Goal: Task Accomplishment & Management: Manage account settings

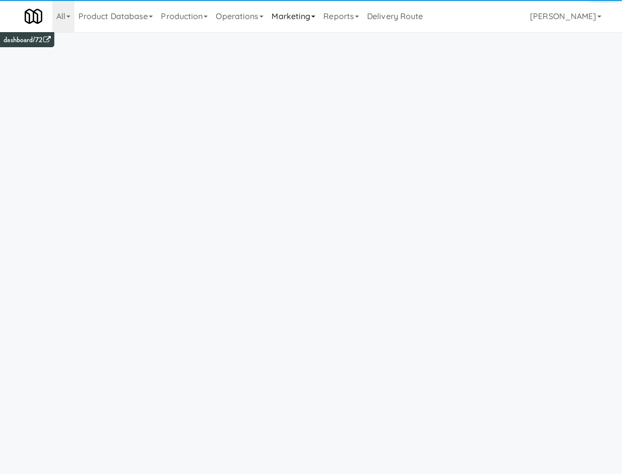
click at [279, 17] on link "Marketing" at bounding box center [293, 16] width 52 height 32
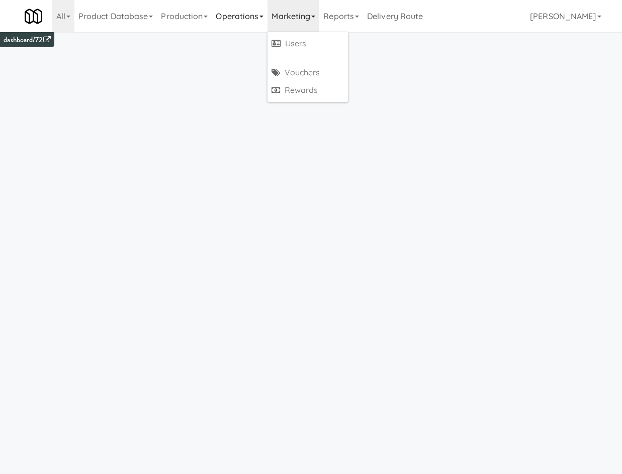
drag, startPoint x: 250, startPoint y: 15, endPoint x: 266, endPoint y: 94, distance: 80.5
click at [248, 16] on link "Operations" at bounding box center [240, 16] width 56 height 32
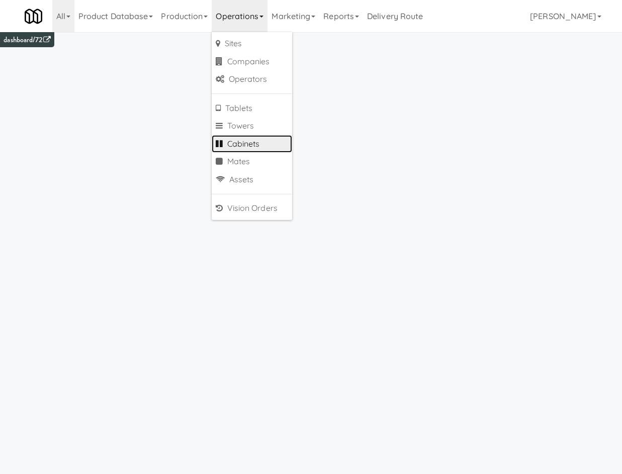
click at [260, 147] on link "Cabinets" at bounding box center [252, 144] width 80 height 18
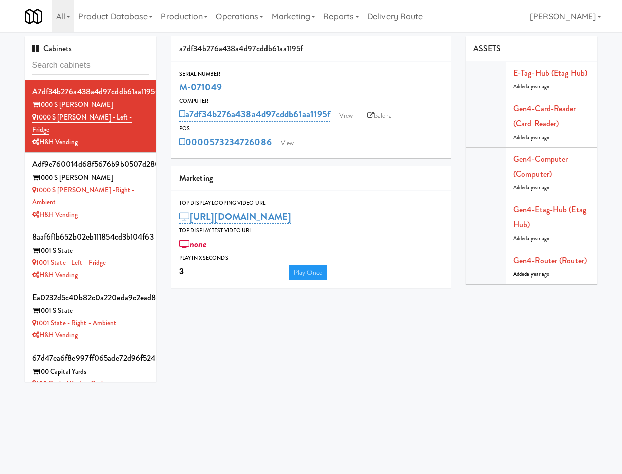
click at [101, 70] on input "text" at bounding box center [90, 65] width 117 height 19
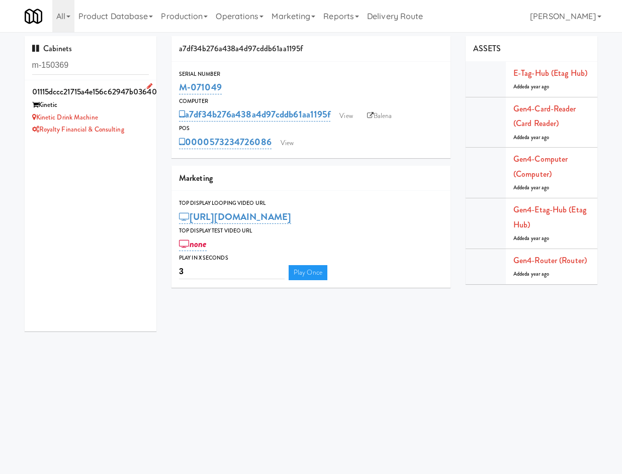
type input "m-150369"
click at [115, 112] on div "Kinetic Drink Machine" at bounding box center [90, 118] width 117 height 13
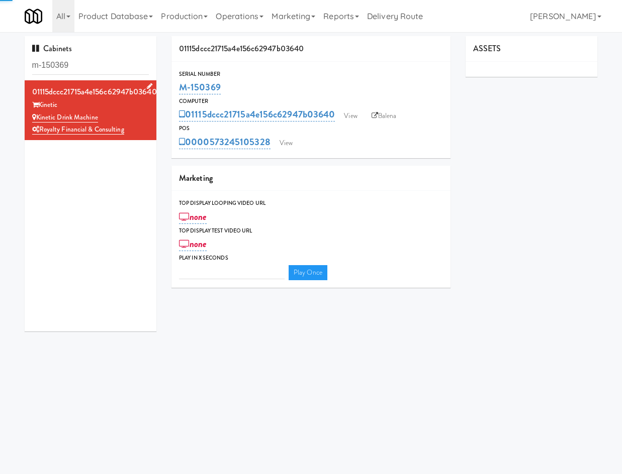
type input "3"
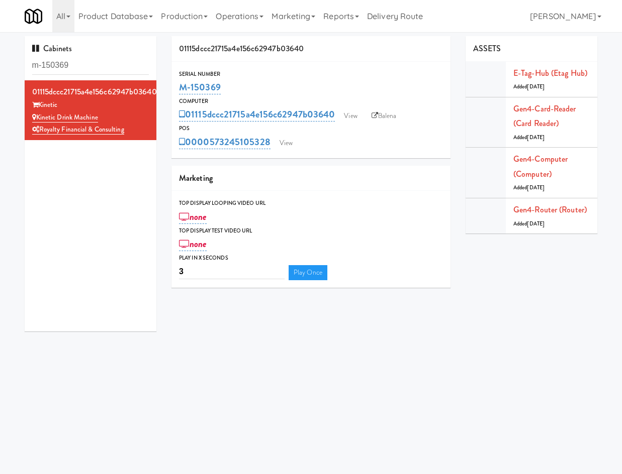
click at [229, 440] on body "Okay Okay Select date: previous 2025-Sep next Su Mo Tu We Th Fr Sa 31 1 2 3 4 5…" at bounding box center [311, 269] width 622 height 474
drag, startPoint x: 124, startPoint y: 132, endPoint x: 39, endPoint y: 134, distance: 84.9
click at [39, 132] on div "Royalty Financial & Consulting" at bounding box center [90, 130] width 117 height 13
copy link "Royalty Financial & Consulting"
click at [112, 106] on div "Kinetic" at bounding box center [90, 105] width 117 height 13
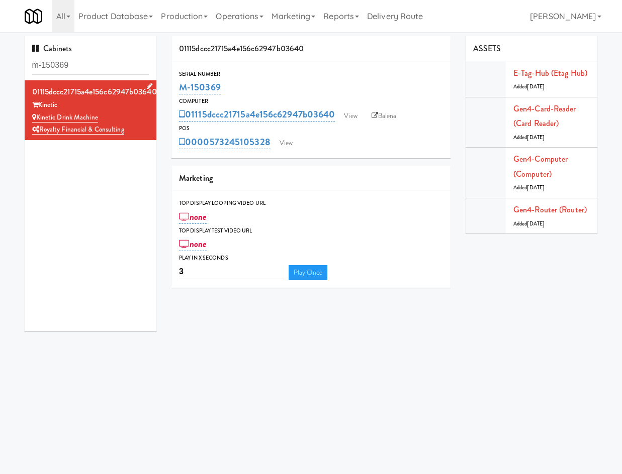
click at [147, 84] on icon at bounding box center [150, 86] width 6 height 7
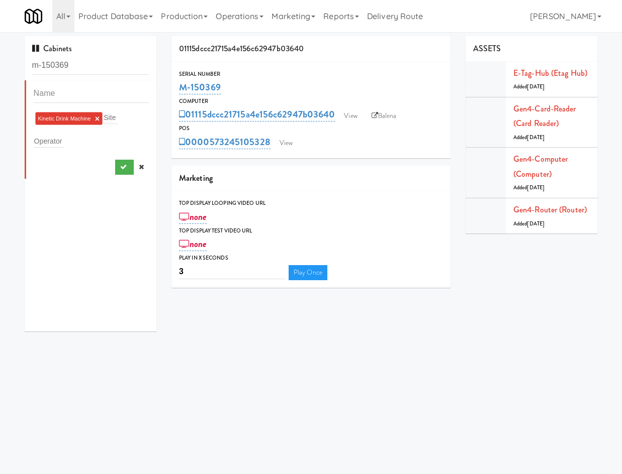
click at [126, 114] on div "Kinetic Drink Machine × Site" at bounding box center [92, 119] width 116 height 16
click at [116, 116] on input "text" at bounding box center [110, 117] width 14 height 13
click at [139, 165] on icon at bounding box center [141, 167] width 5 height 7
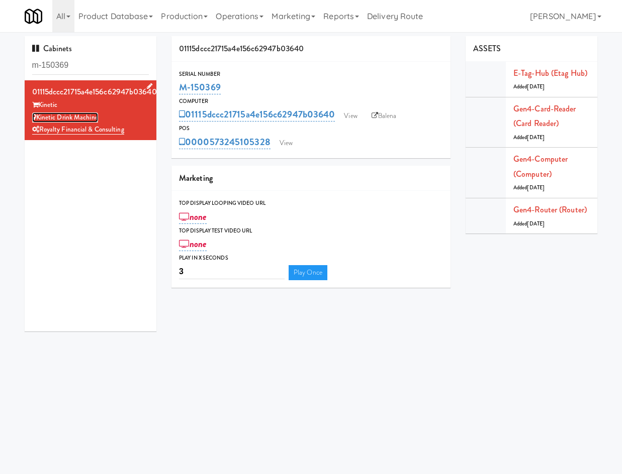
click at [63, 119] on link "Kinetic Drink Machine" at bounding box center [65, 118] width 66 height 10
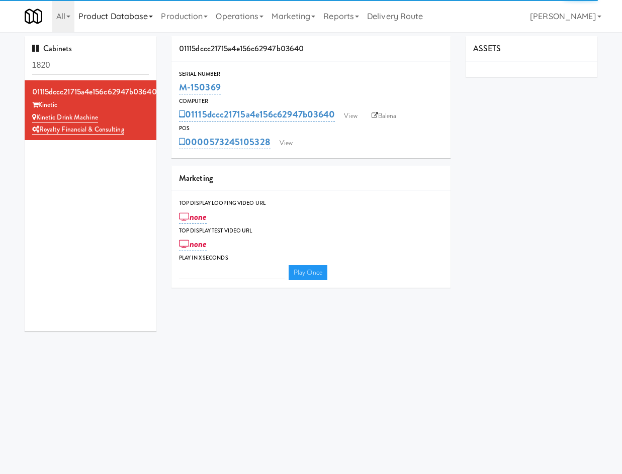
type input "3"
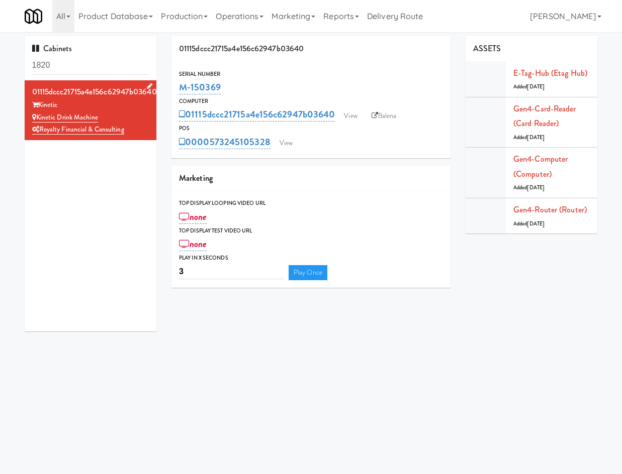
click at [117, 114] on div "Kinetic Drink Machine" at bounding box center [90, 118] width 117 height 13
click at [147, 83] on icon at bounding box center [150, 86] width 6 height 7
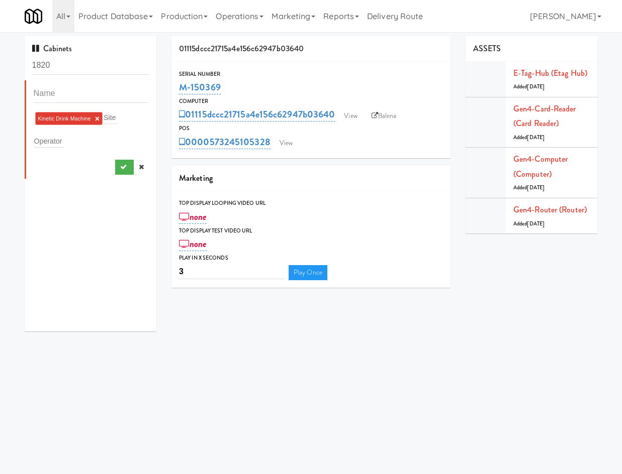
click at [137, 169] on link at bounding box center [141, 167] width 15 height 15
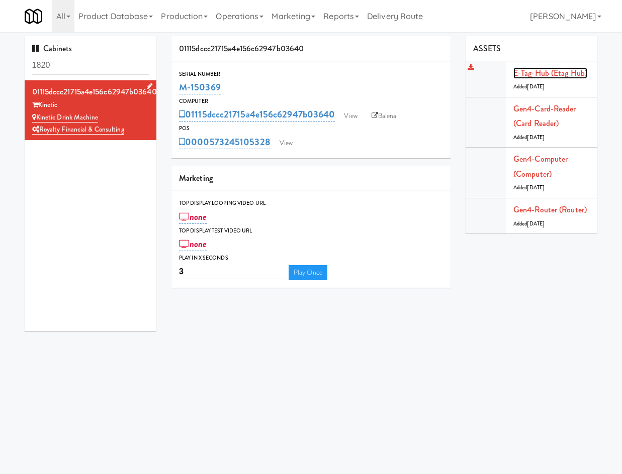
click at [562, 74] on link "E-tag-hub (Etag Hub)" at bounding box center [550, 73] width 74 height 12
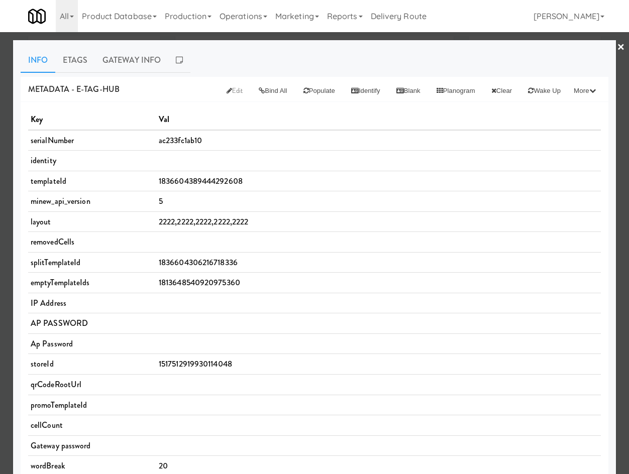
click at [95, 37] on div at bounding box center [314, 237] width 629 height 474
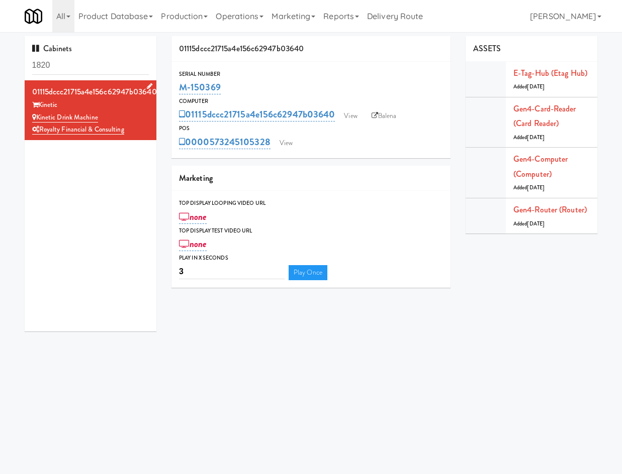
click at [147, 86] on icon at bounding box center [150, 86] width 6 height 7
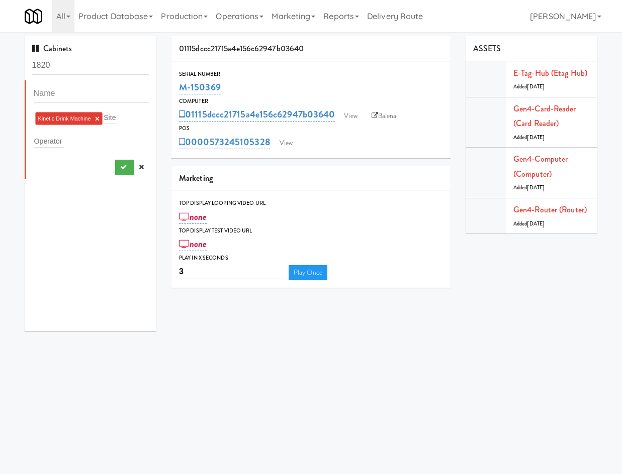
click at [97, 118] on link "×" at bounding box center [97, 119] width 5 height 9
click at [120, 120] on div "Site" at bounding box center [92, 118] width 116 height 14
click at [38, 184] on div "Site Operator" at bounding box center [91, 205] width 132 height 251
click at [55, 140] on input "text" at bounding box center [49, 139] width 30 height 13
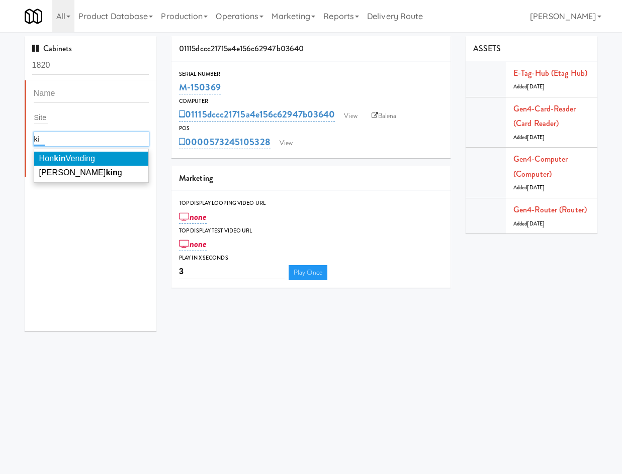
type input "k"
type input "roya"
click at [61, 157] on span "Roya lty Financial & Consulting" at bounding box center [95, 158] width 112 height 9
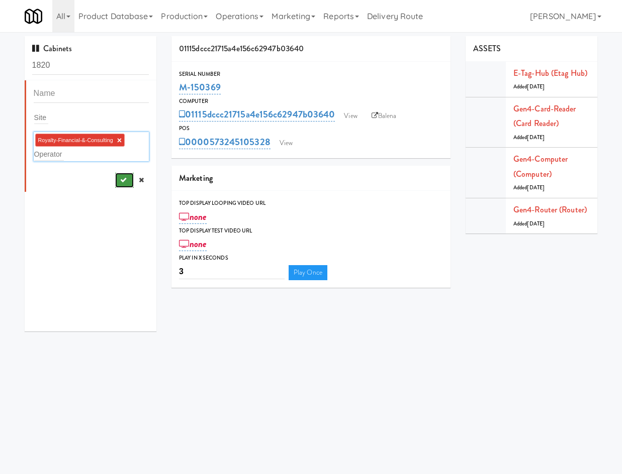
click at [122, 184] on button "submit" at bounding box center [124, 180] width 19 height 15
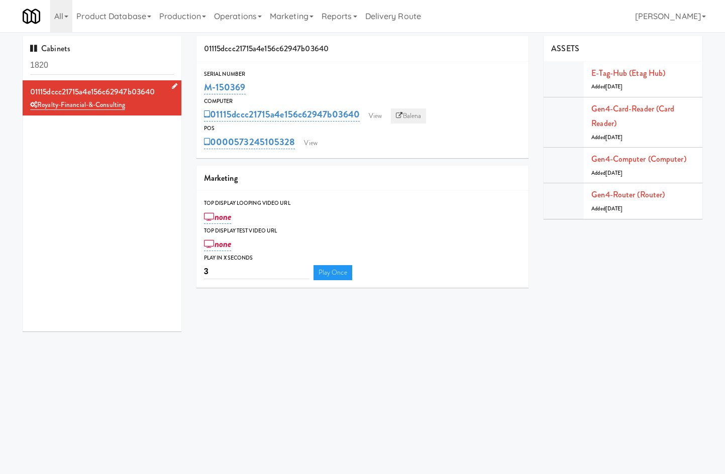
click at [417, 121] on link "Balena" at bounding box center [408, 116] width 35 height 15
click at [372, 113] on link "View" at bounding box center [375, 116] width 23 height 15
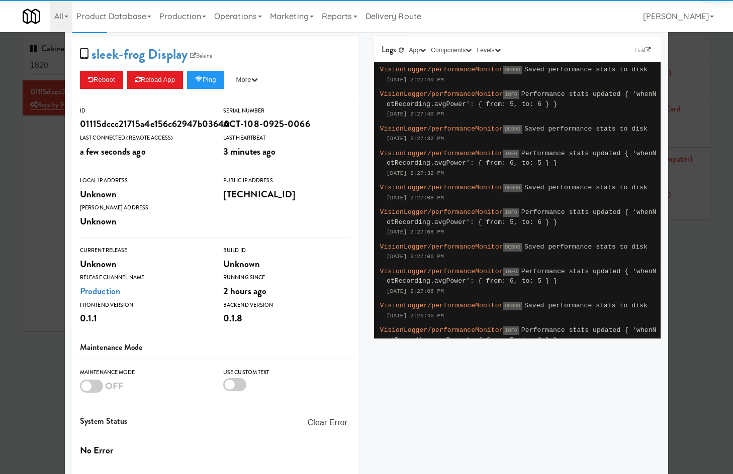
scroll to position [73, 0]
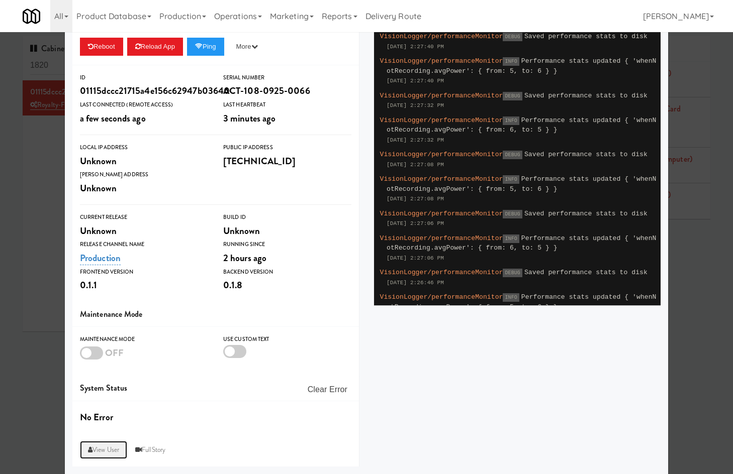
click at [108, 452] on link "View User" at bounding box center [103, 450] width 47 height 18
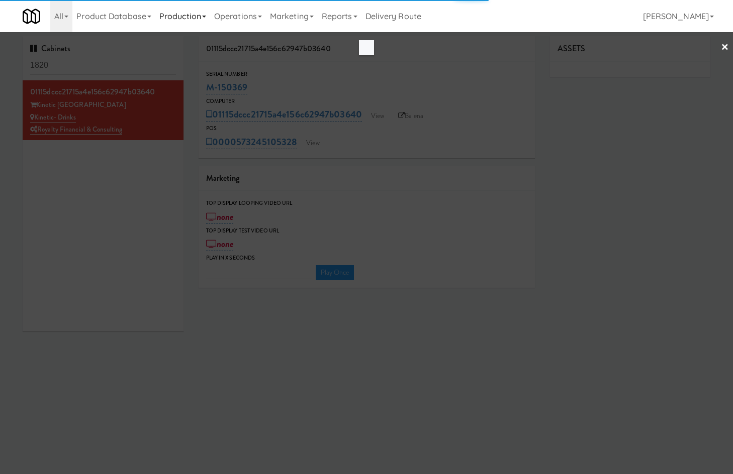
type input "3"
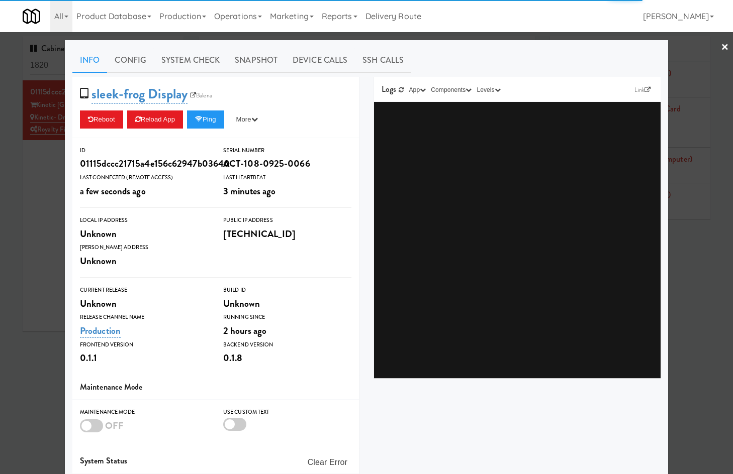
click at [48, 193] on div at bounding box center [366, 237] width 733 height 474
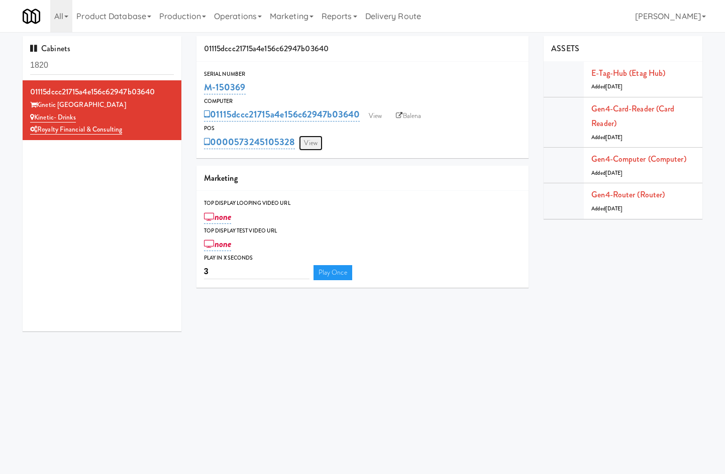
click at [312, 142] on link "View" at bounding box center [310, 143] width 23 height 15
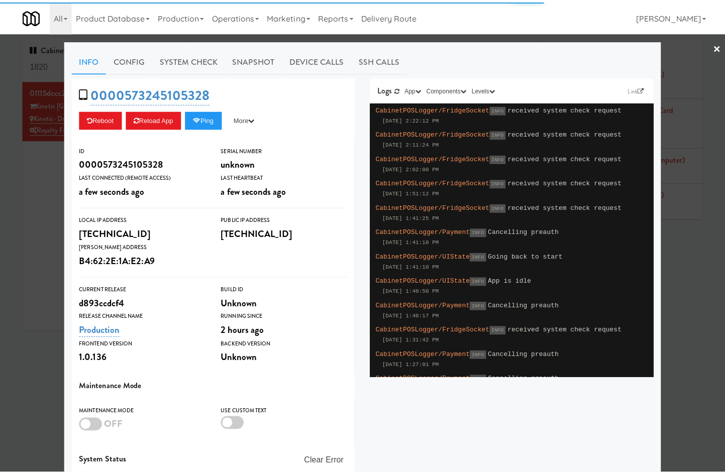
scroll to position [73, 0]
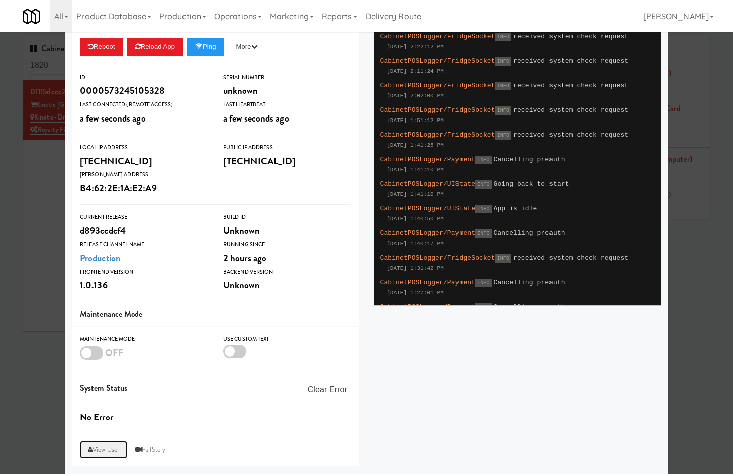
click at [106, 449] on link "View User" at bounding box center [103, 450] width 47 height 18
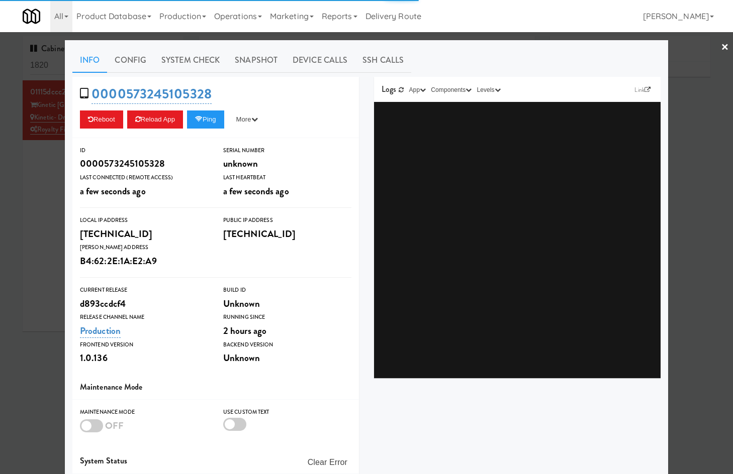
type input "3"
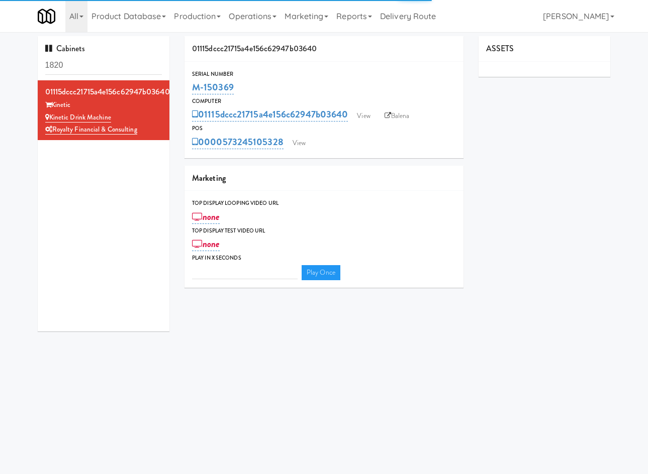
type input "3"
